Goal: Information Seeking & Learning: Compare options

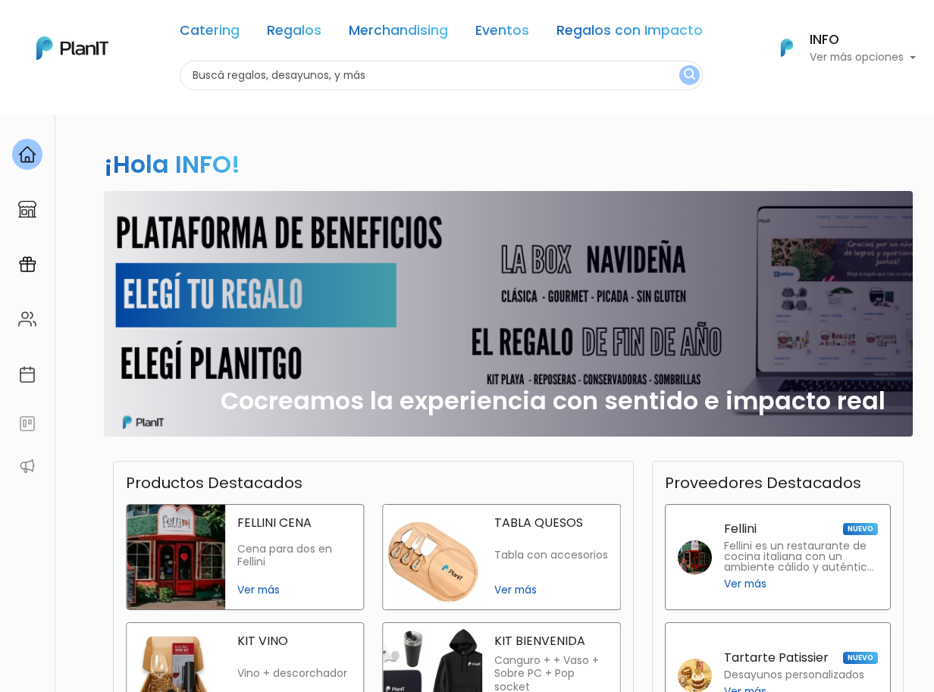
click at [225, 77] on input "text" at bounding box center [441, 76] width 523 height 30
type input "planta"
click at [679, 65] on button "submit" at bounding box center [689, 75] width 20 height 20
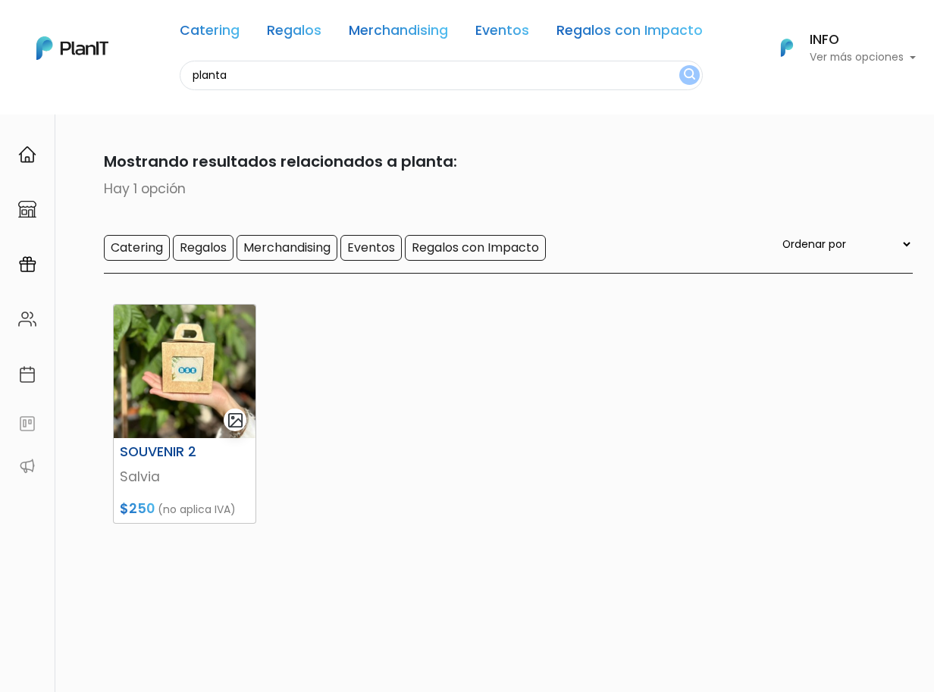
click at [136, 479] on p "Salvia" at bounding box center [185, 477] width 130 height 20
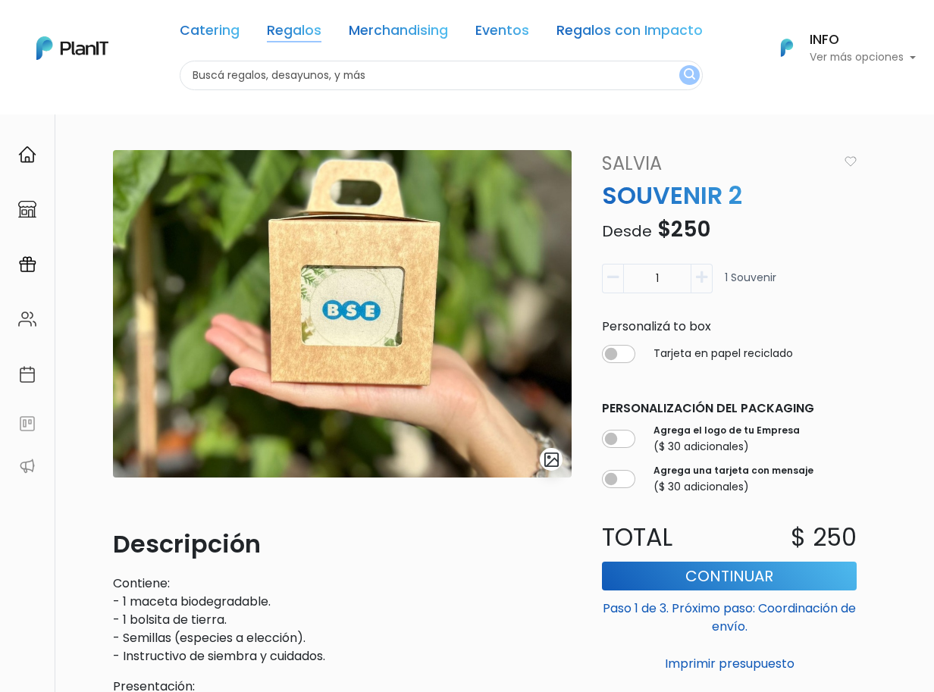
click at [297, 24] on link "Regalos" at bounding box center [294, 33] width 55 height 18
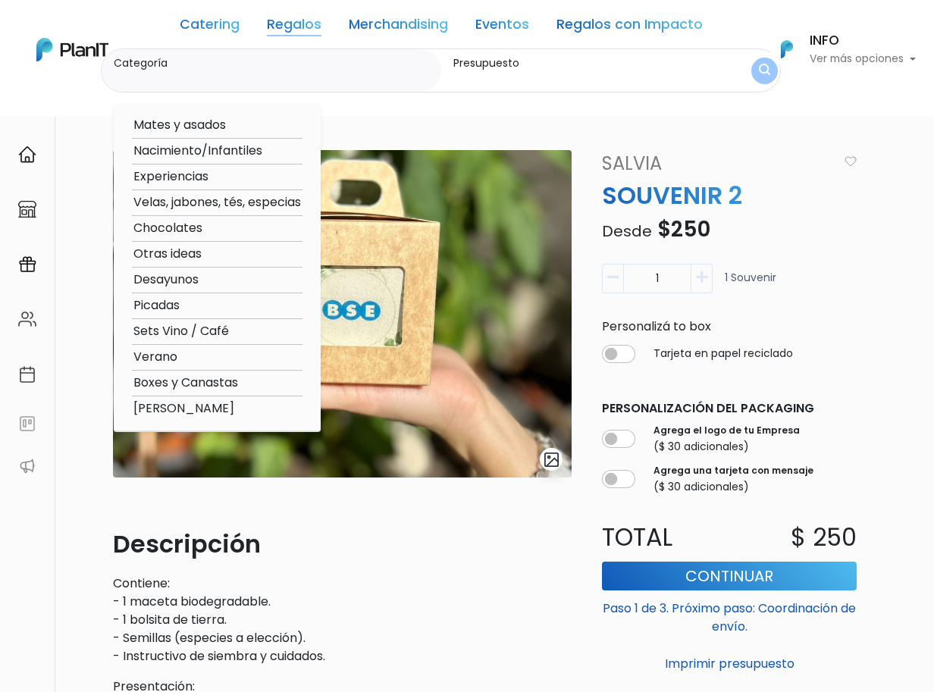
click at [151, 408] on option "[PERSON_NAME]" at bounding box center [217, 409] width 171 height 19
type input "[PERSON_NAME]"
type input "$0 - $1000"
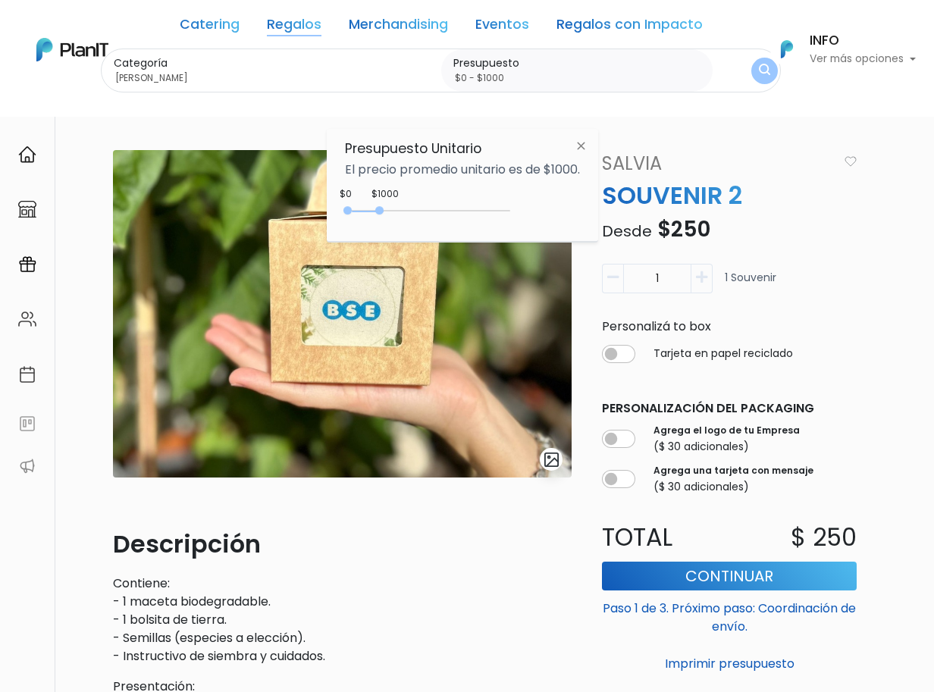
click at [267, 28] on div "Catering Regalos Merchandising Eventos Regalos con Impacto" at bounding box center [441, 27] width 523 height 42
click at [301, 24] on link "Regalos" at bounding box center [294, 27] width 55 height 18
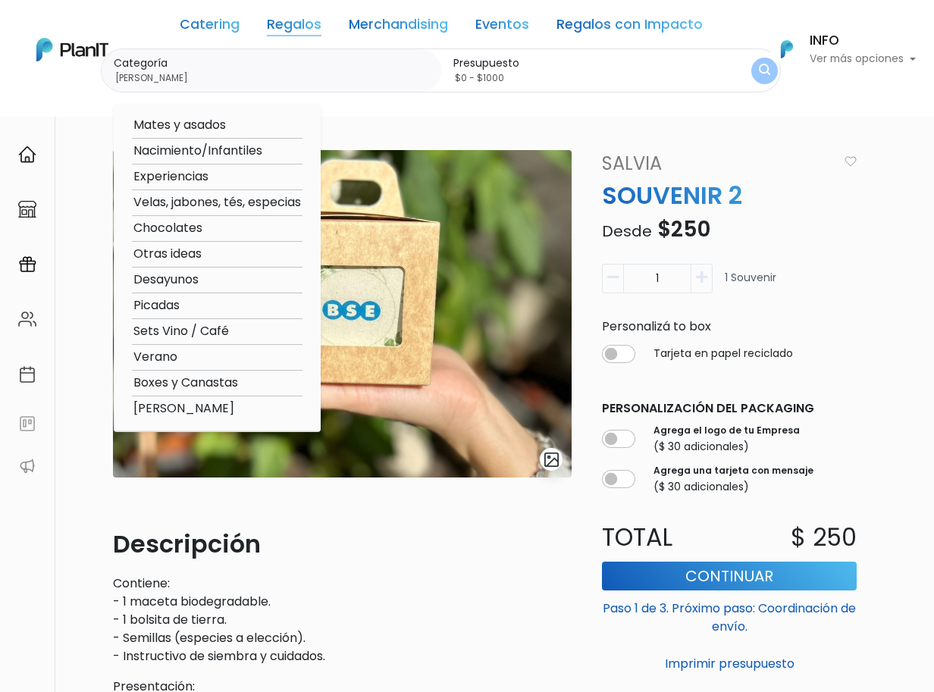
click at [187, 203] on option "Velas, jabones, tés, especias" at bounding box center [217, 202] width 171 height 19
type input "Velas, jabones, tés, especias"
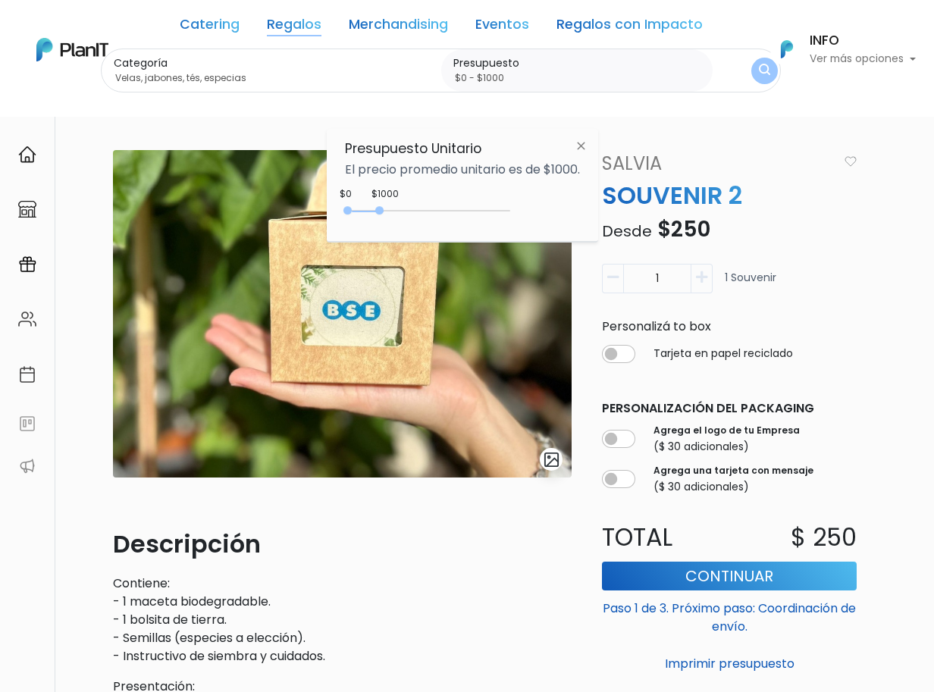
click at [235, 71] on input "Velas, jabones, tés, especias" at bounding box center [274, 78] width 321 height 15
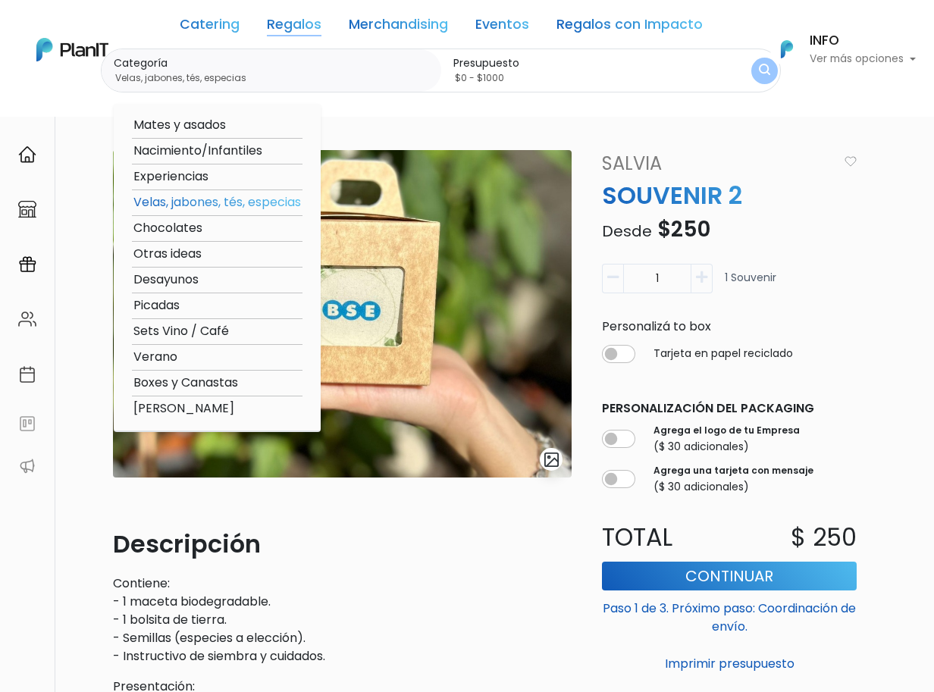
click at [767, 65] on button "INFO Ver más opciones" at bounding box center [838, 49] width 155 height 39
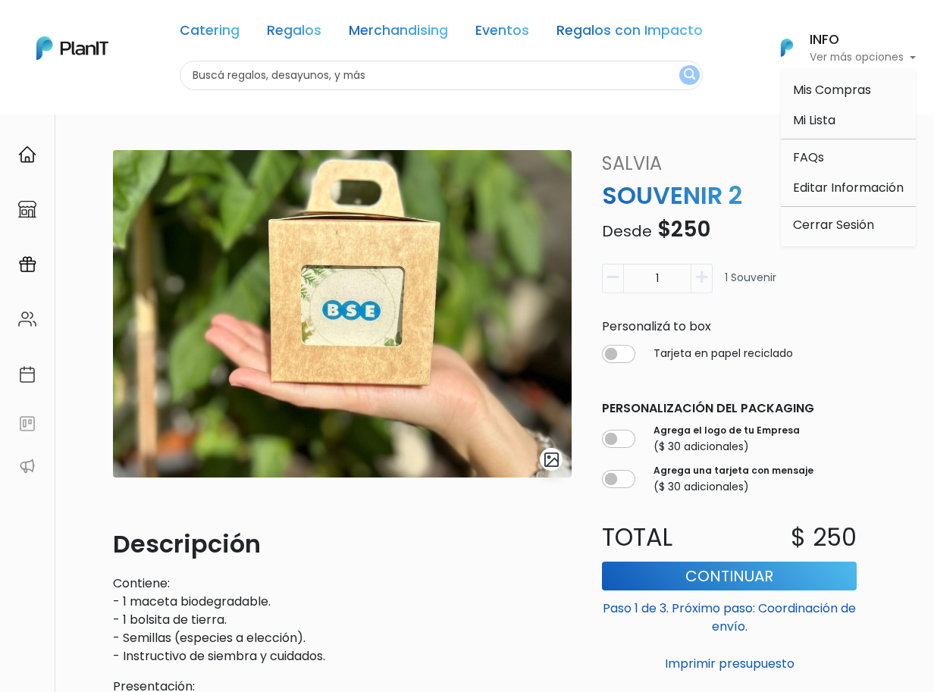
click at [688, 83] on button "submit" at bounding box center [689, 75] width 20 height 20
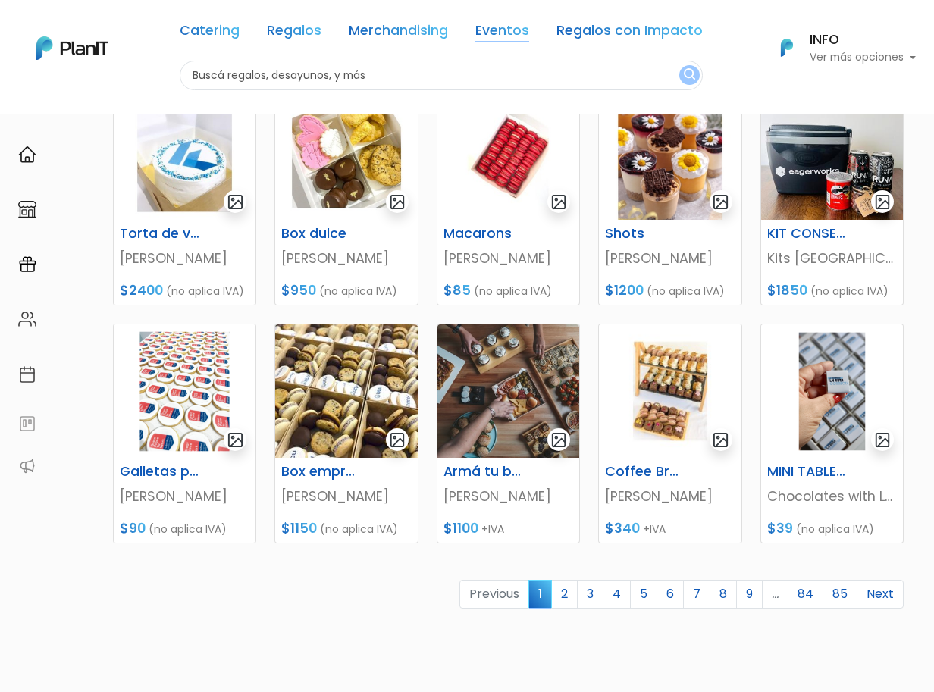
scroll to position [598, 0]
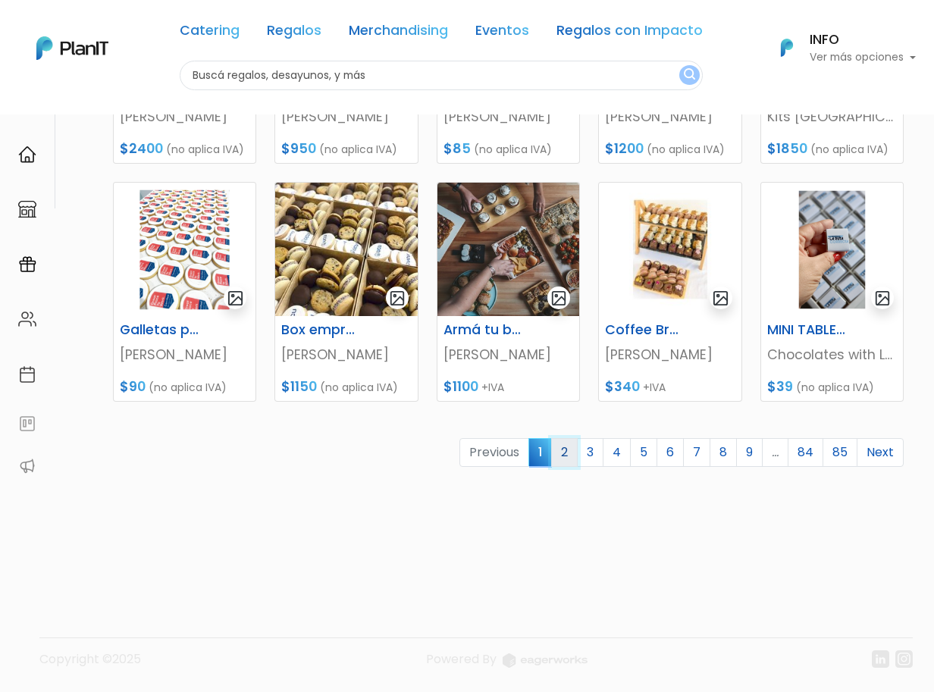
click at [557, 462] on link "2" at bounding box center [564, 452] width 27 height 29
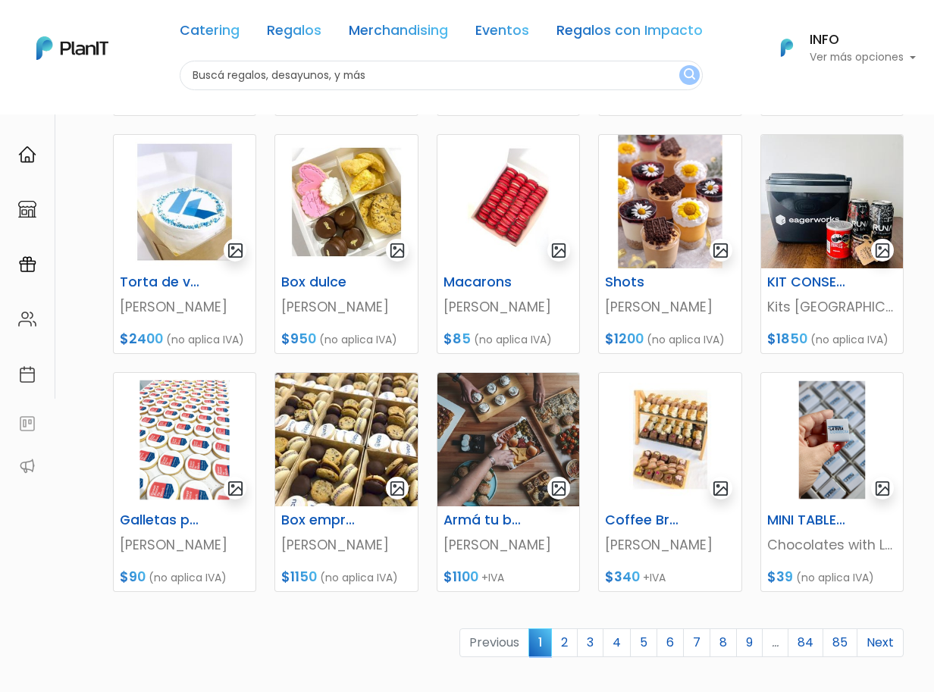
scroll to position [598, 0]
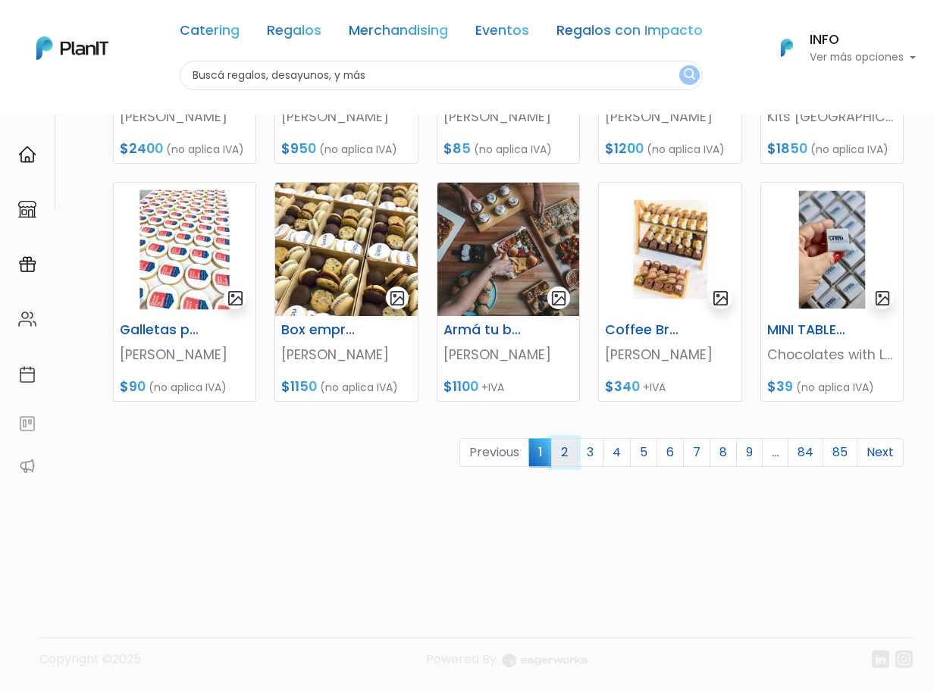
click at [562, 447] on link "2" at bounding box center [564, 452] width 27 height 29
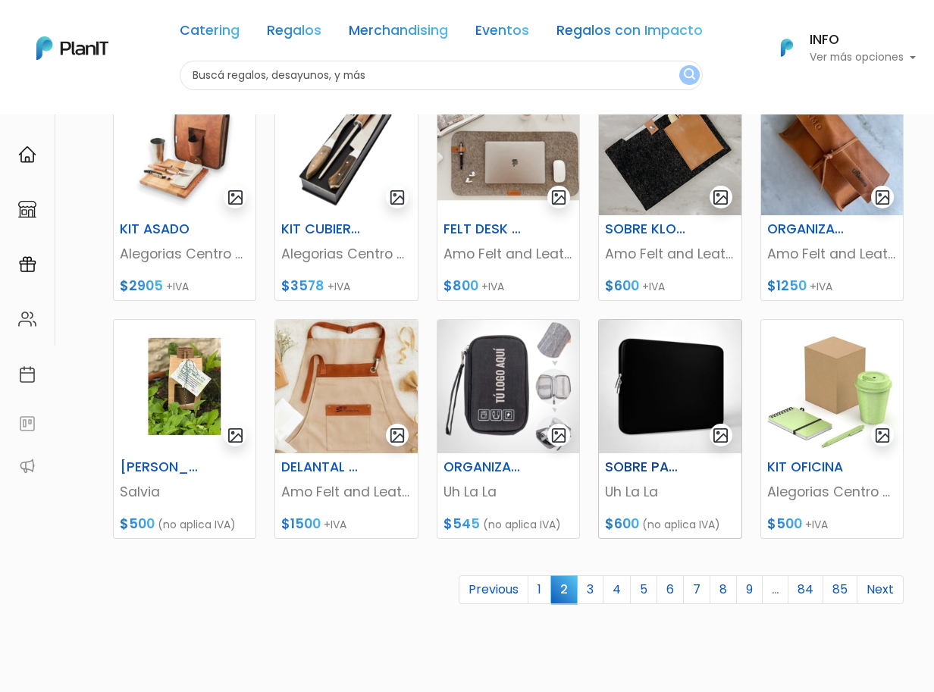
scroll to position [598, 0]
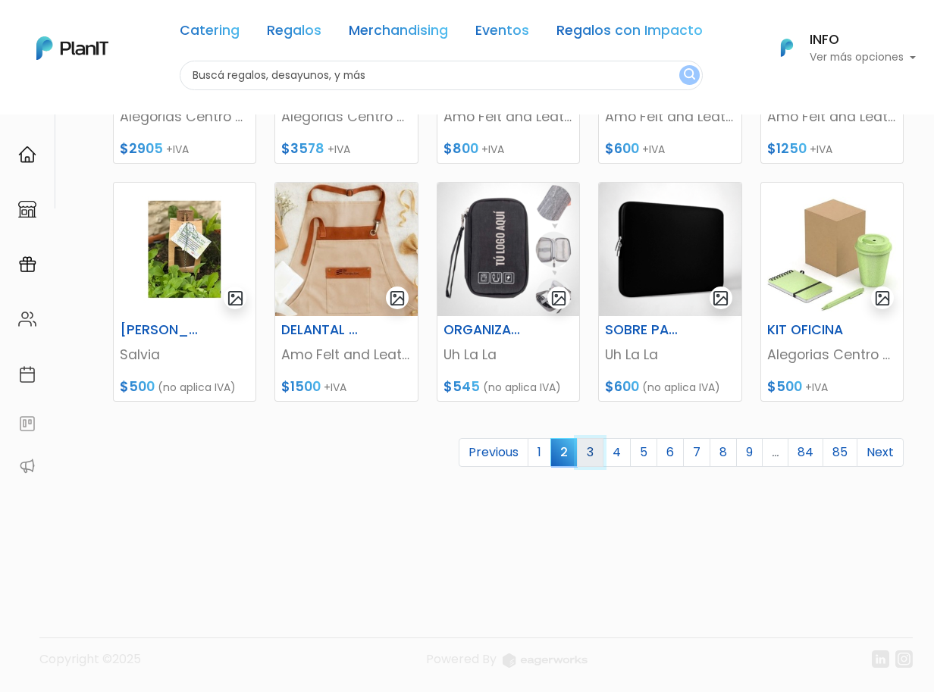
click at [600, 455] on link "3" at bounding box center [590, 452] width 27 height 29
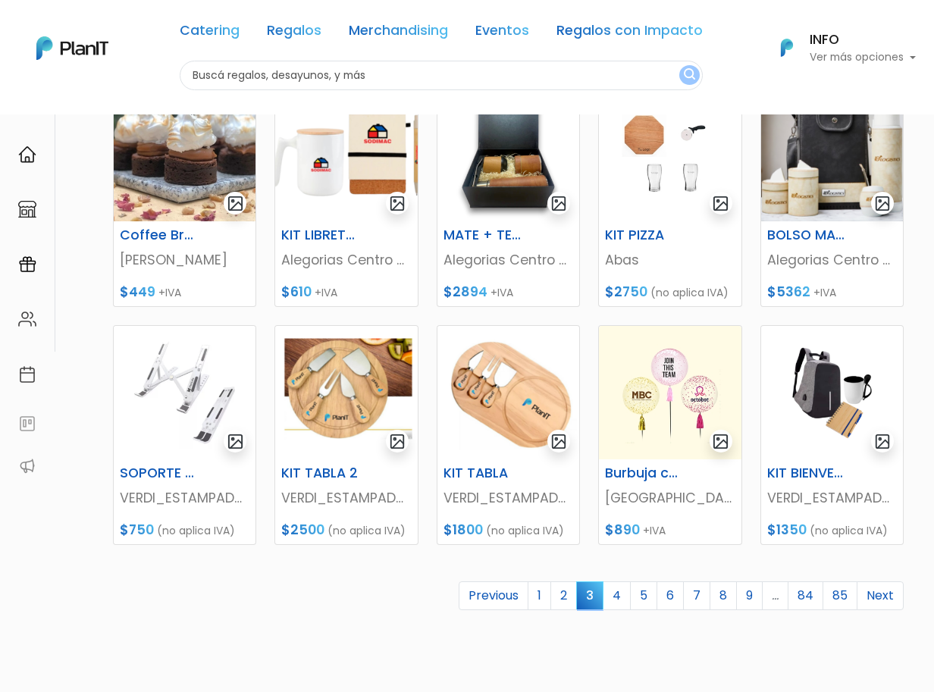
scroll to position [598, 0]
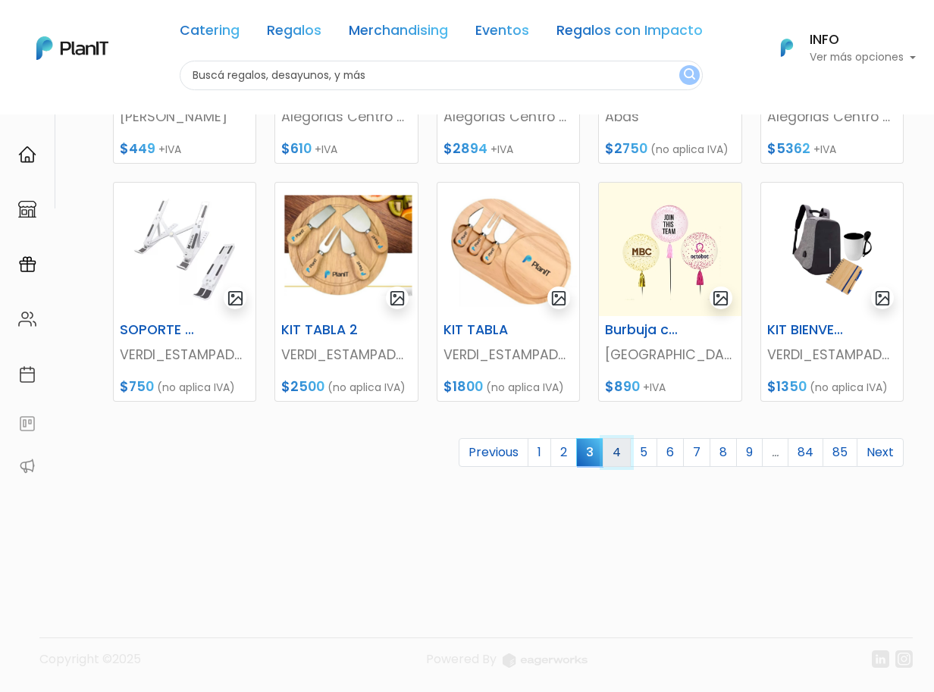
click at [619, 464] on link "4" at bounding box center [617, 452] width 28 height 29
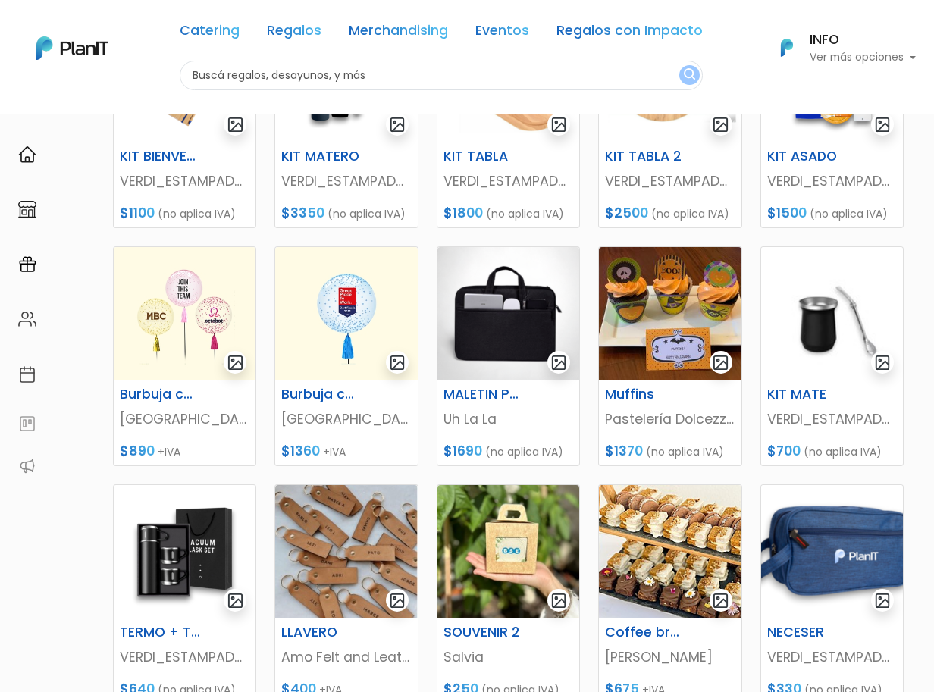
scroll to position [295, 0]
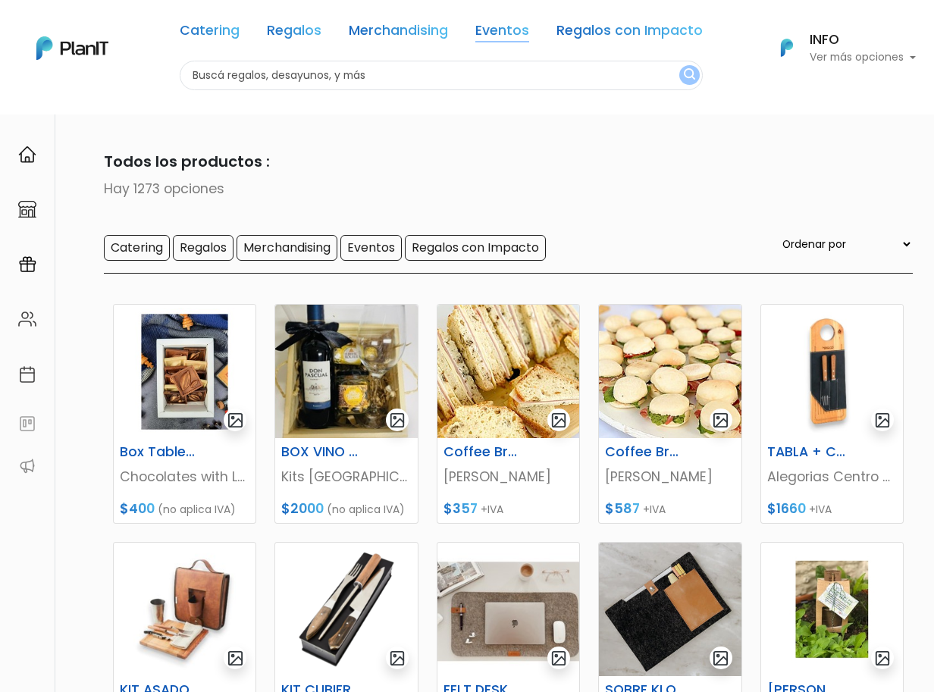
click at [479, 28] on link "Eventos" at bounding box center [502, 33] width 54 height 18
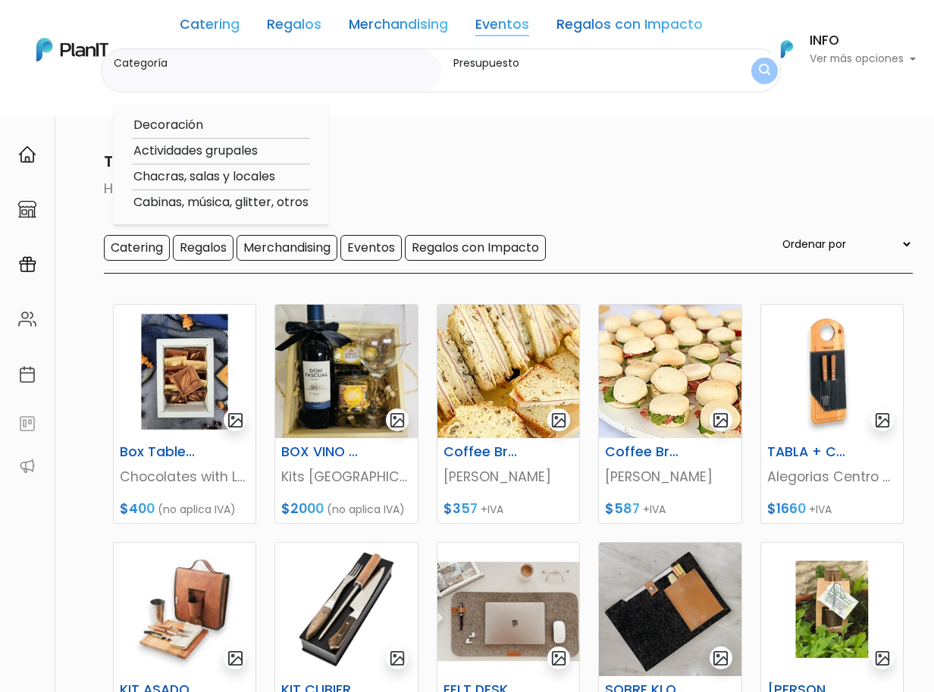
click at [218, 20] on link "Catering" at bounding box center [210, 27] width 60 height 18
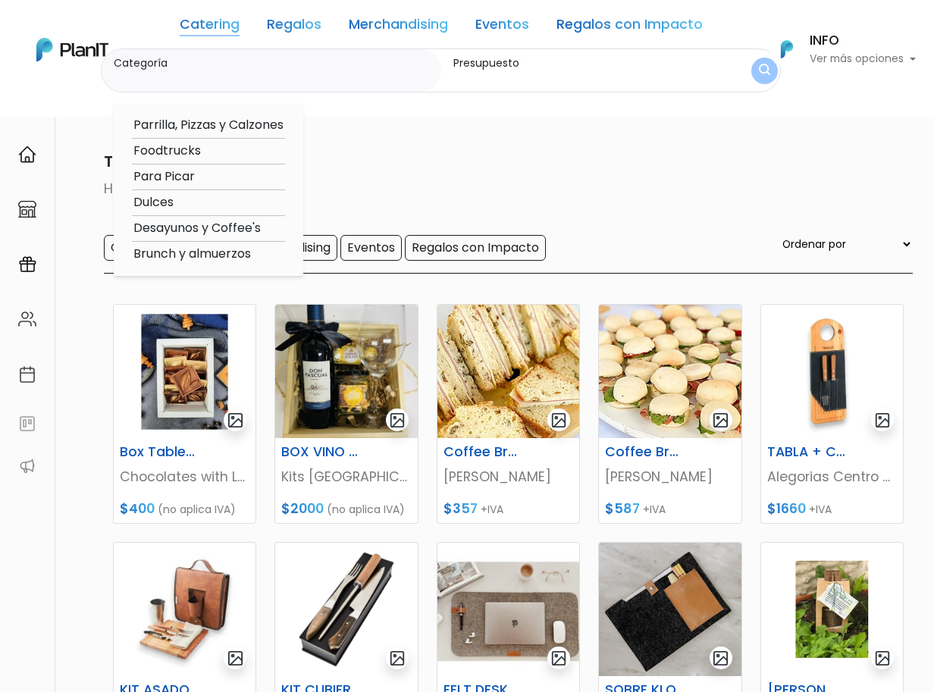
click at [287, 30] on link "Regalos" at bounding box center [294, 27] width 55 height 18
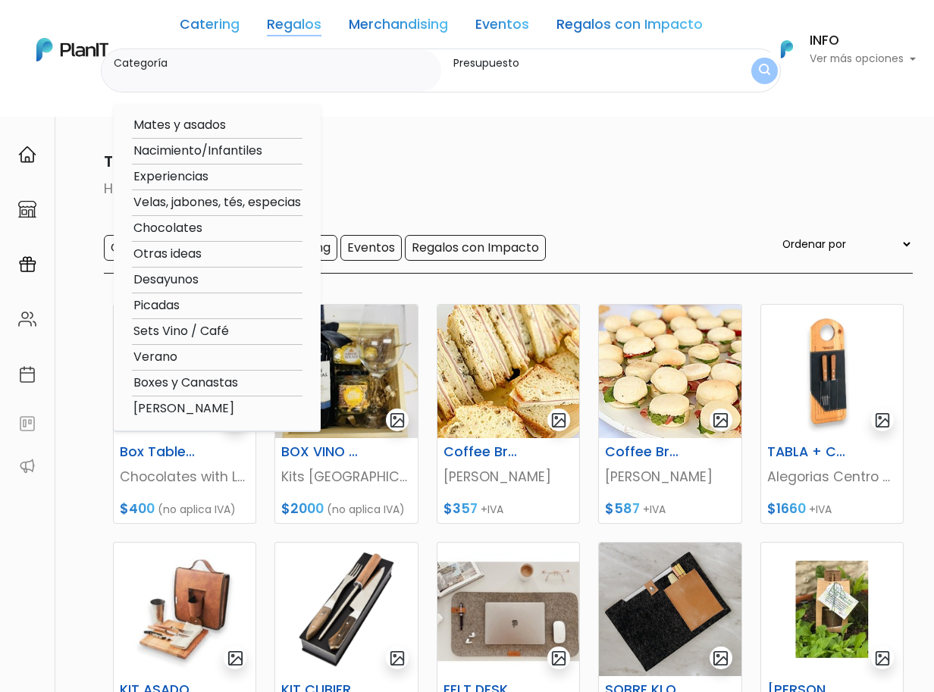
click at [185, 248] on option "Otras ideas" at bounding box center [217, 254] width 171 height 19
type input "Otras ideas"
type input "$0 - $1000"
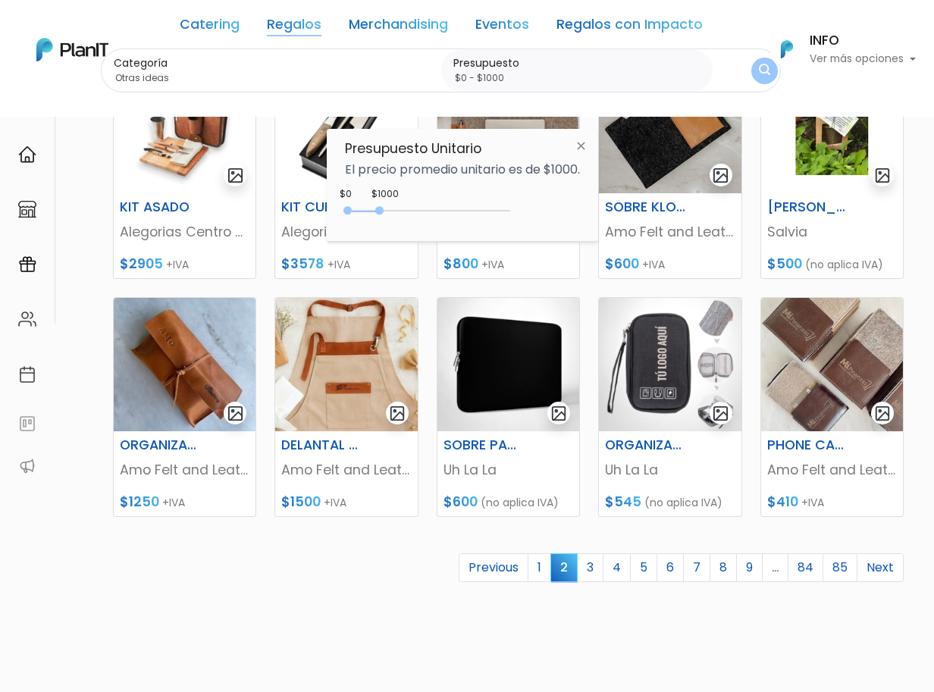
scroll to position [598, 0]
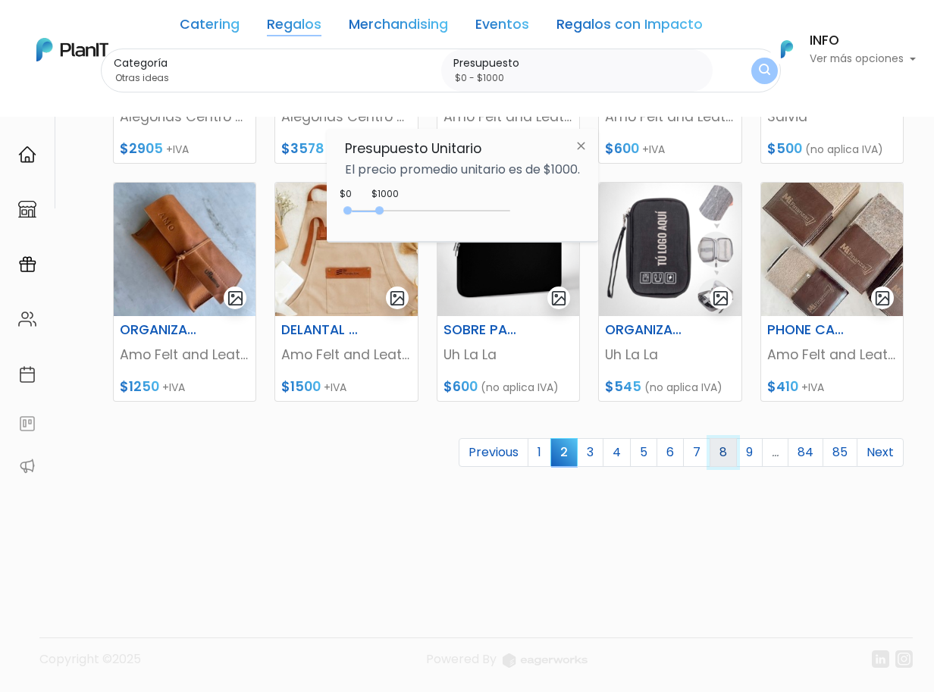
click at [732, 460] on link "8" at bounding box center [723, 452] width 27 height 29
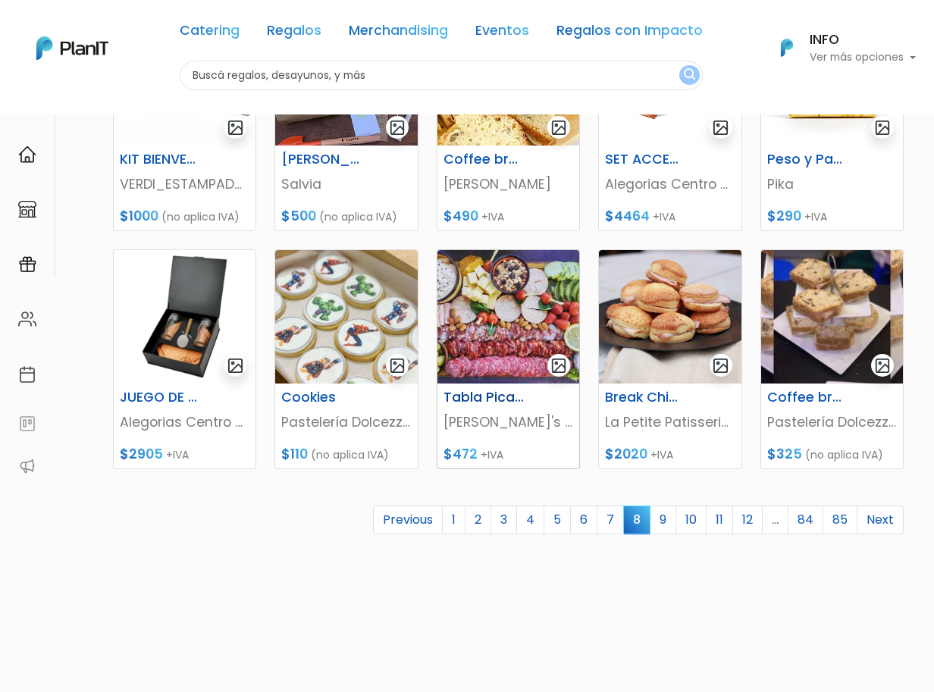
scroll to position [598, 0]
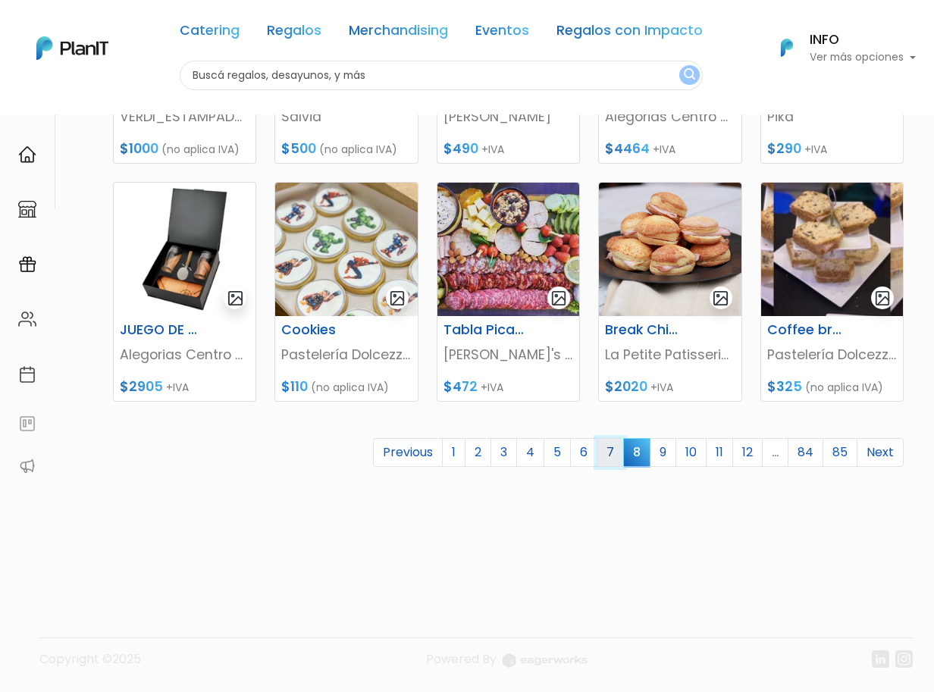
click at [607, 453] on link "7" at bounding box center [610, 452] width 27 height 29
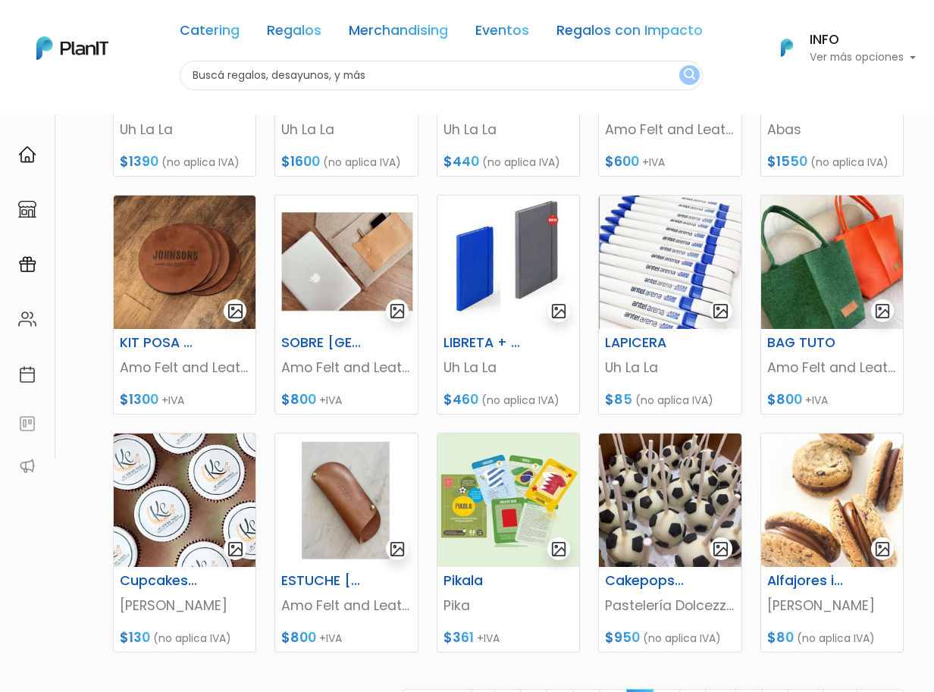
scroll to position [598, 0]
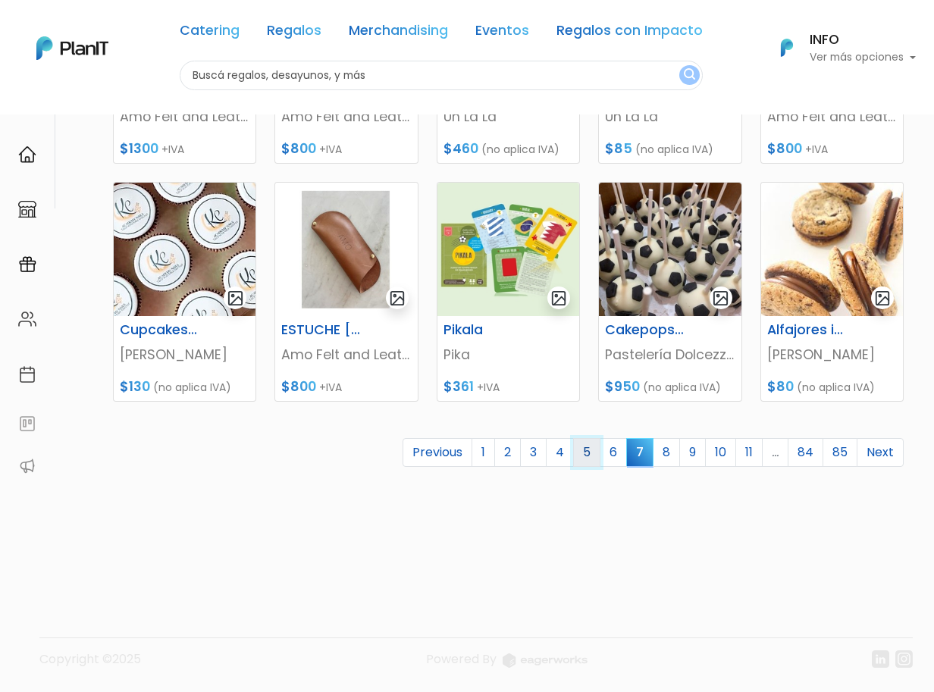
click at [597, 452] on link "5" at bounding box center [586, 452] width 27 height 29
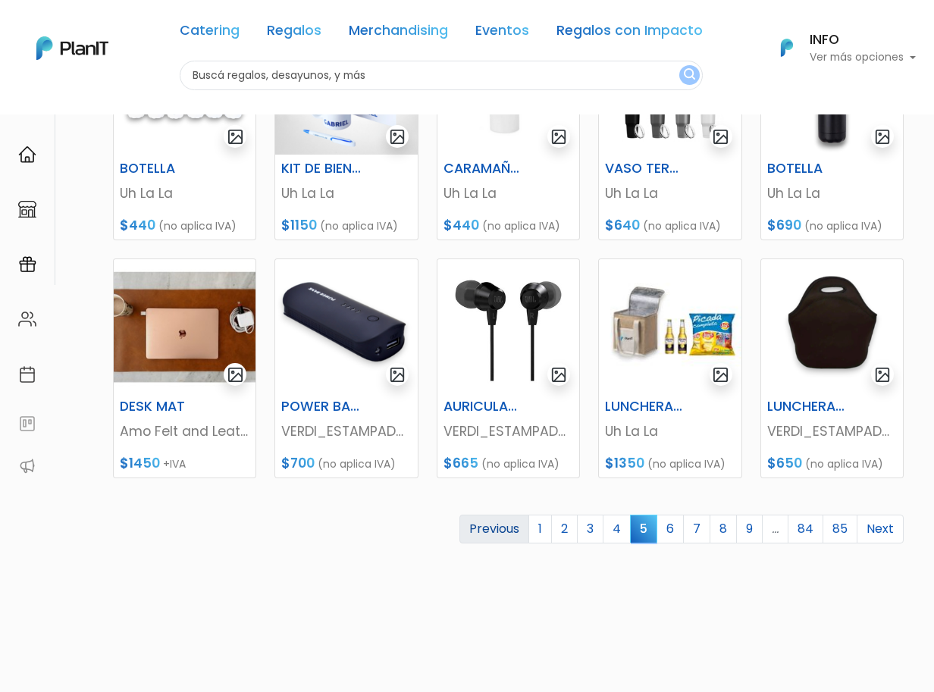
scroll to position [598, 0]
